Goal: Task Accomplishment & Management: Manage account settings

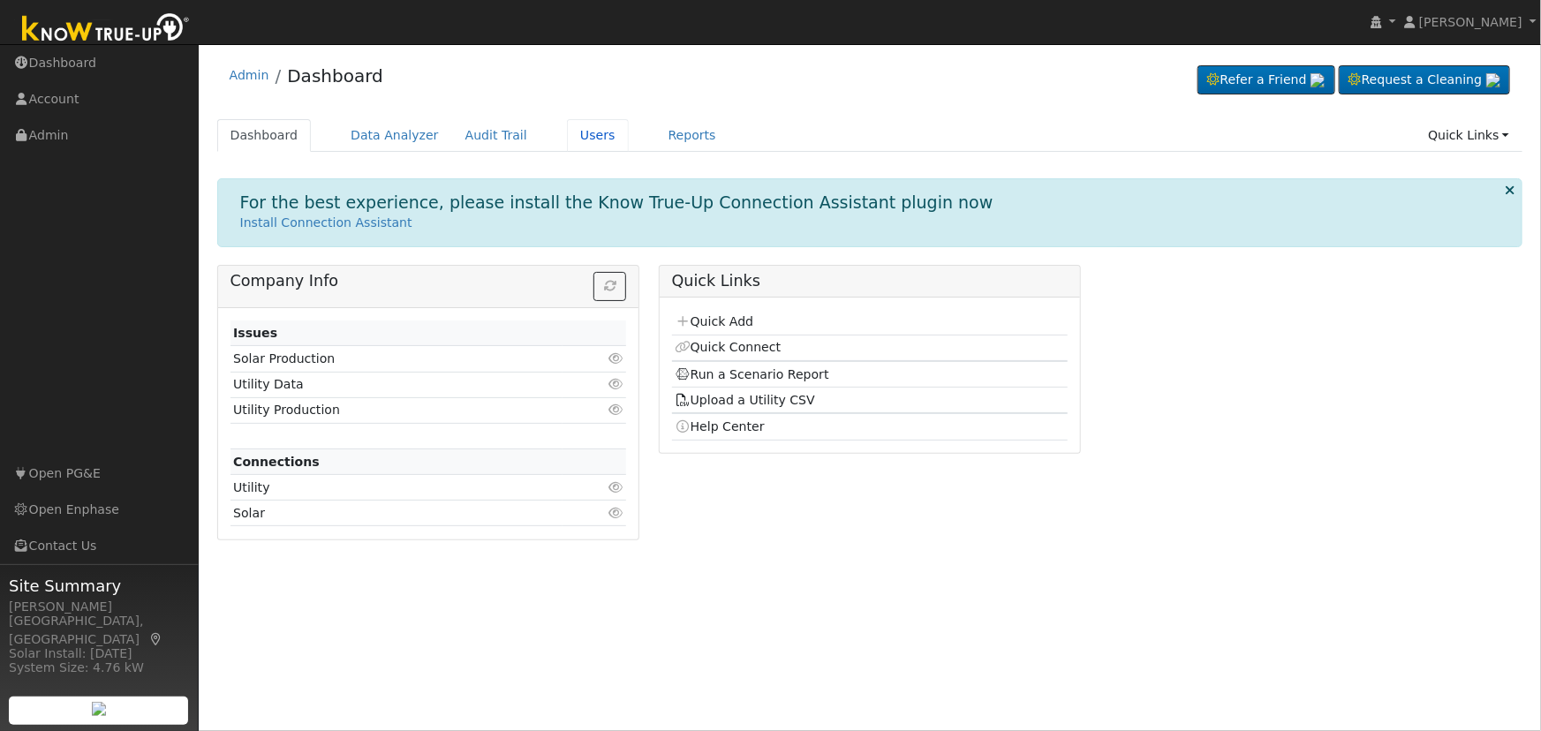
click at [579, 144] on link "Users" at bounding box center [598, 135] width 62 height 33
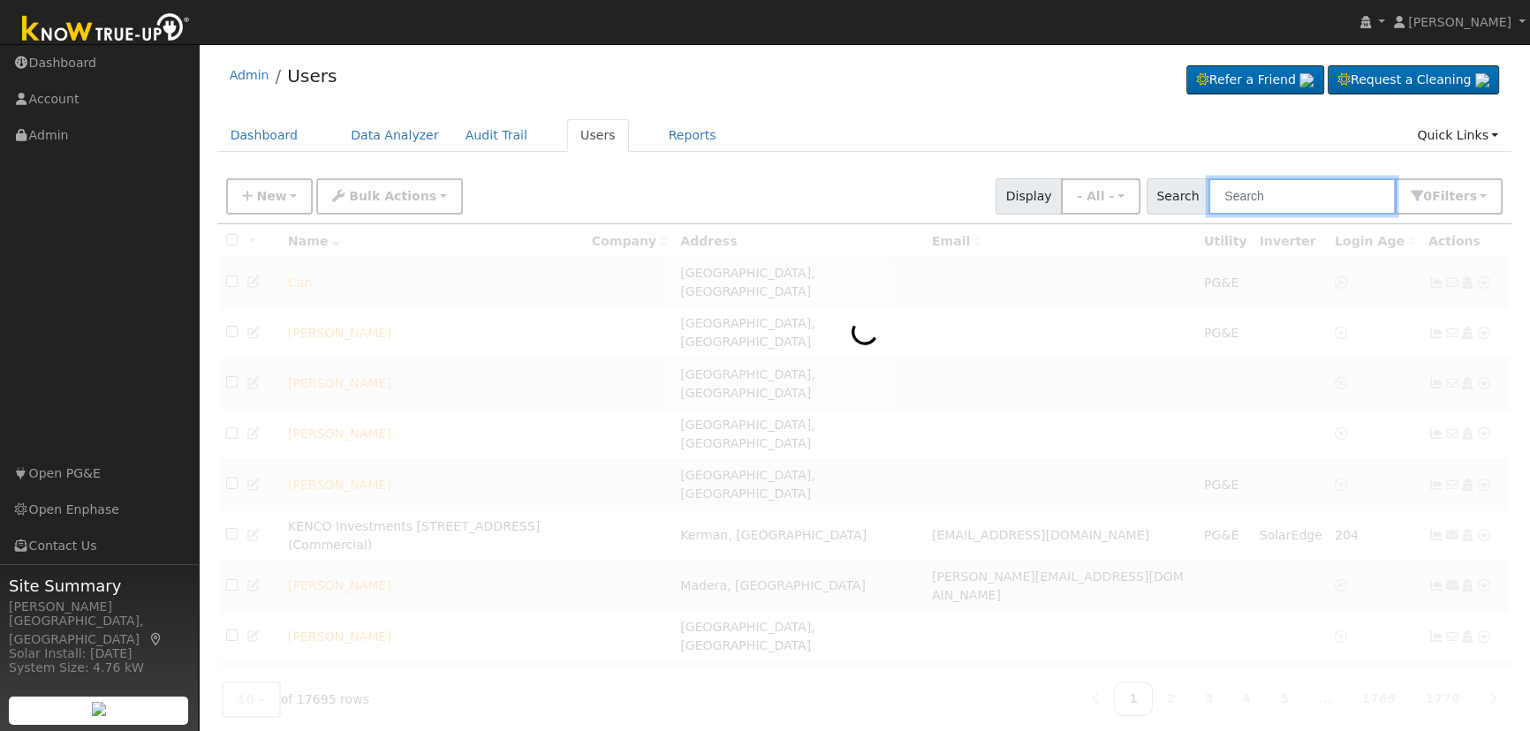
click at [1280, 205] on input "text" at bounding box center [1301, 196] width 187 height 36
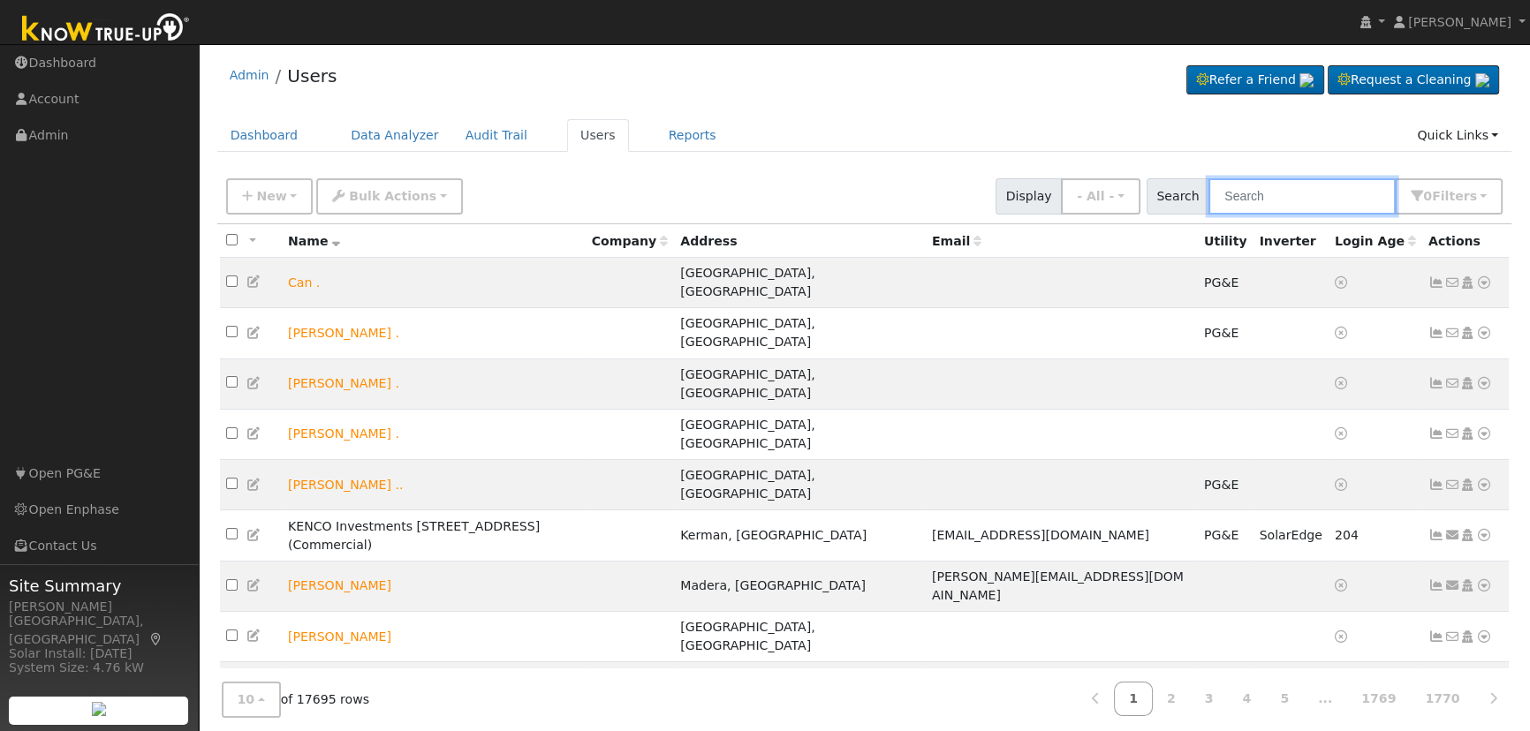
paste input "[PERSON_NAME]"
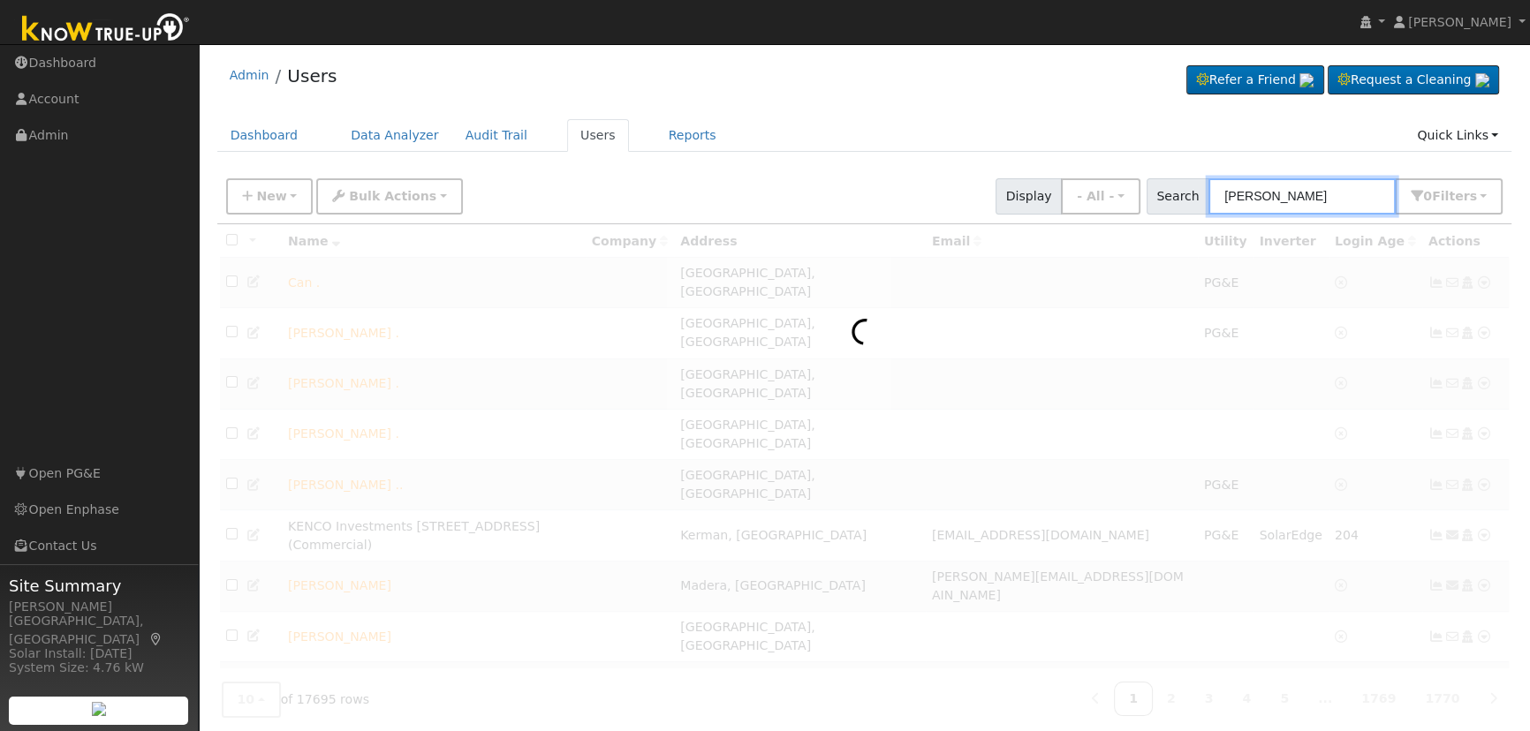
type input "[PERSON_NAME]"
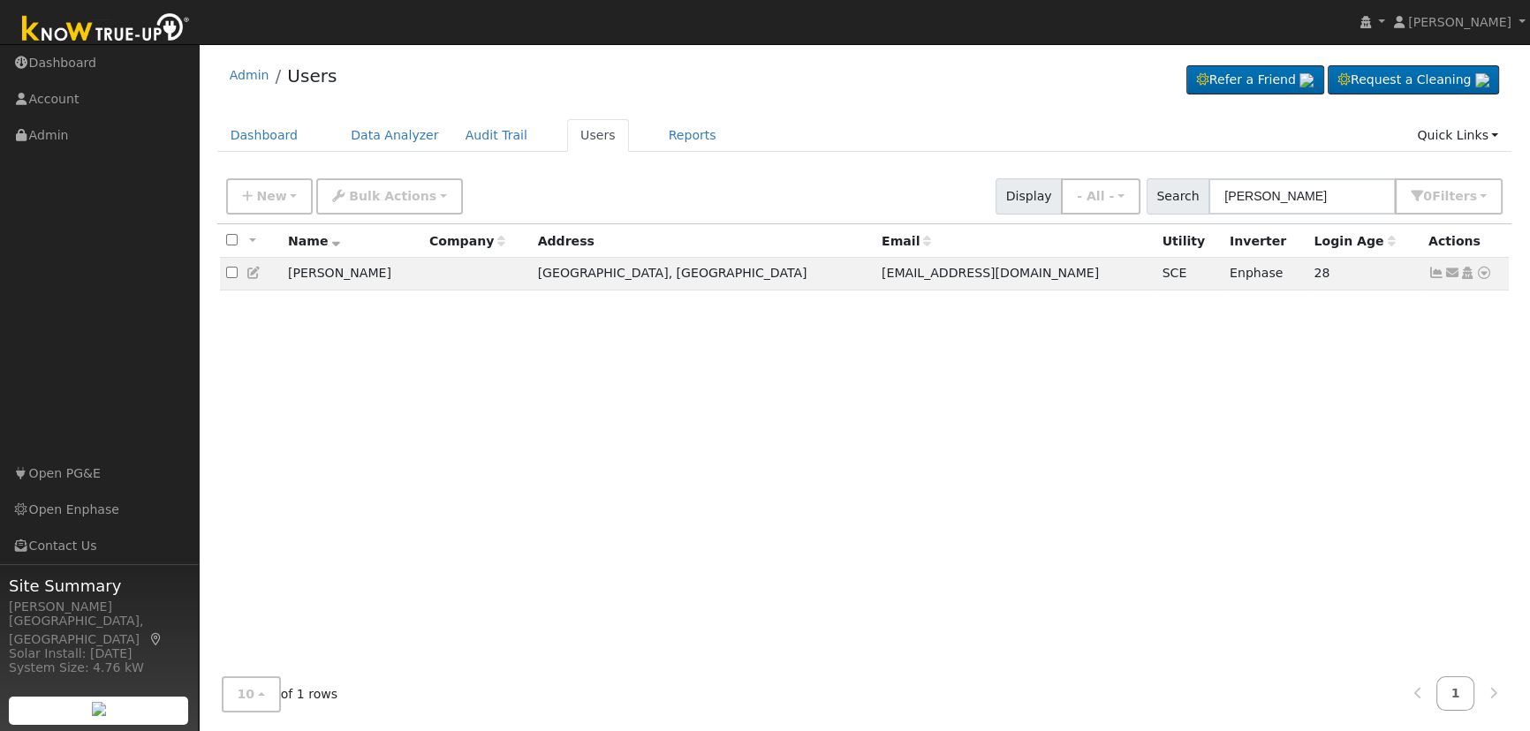
click at [1485, 275] on icon at bounding box center [1484, 273] width 16 height 12
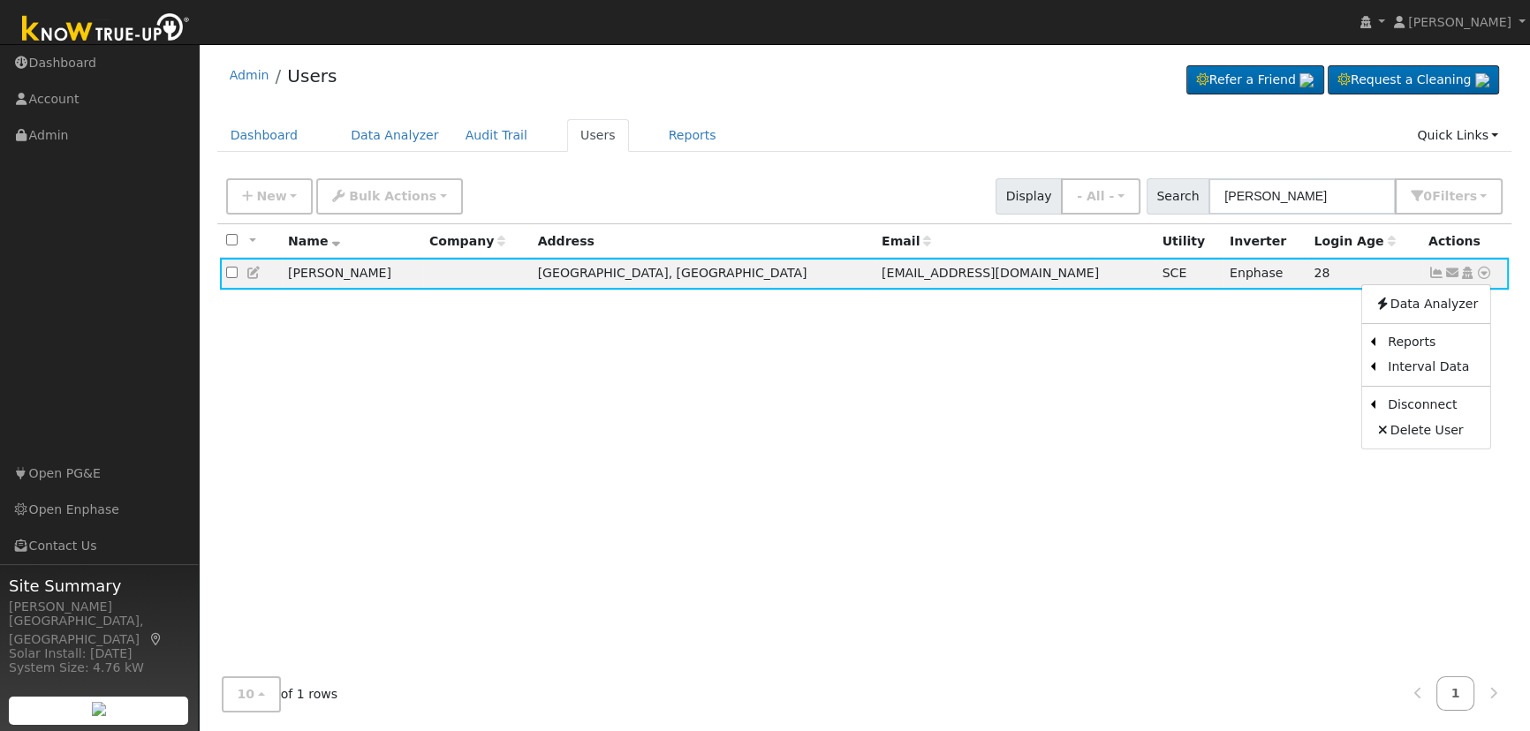
click at [1467, 275] on icon at bounding box center [1467, 273] width 16 height 12
